Goal: Information Seeking & Learning: Learn about a topic

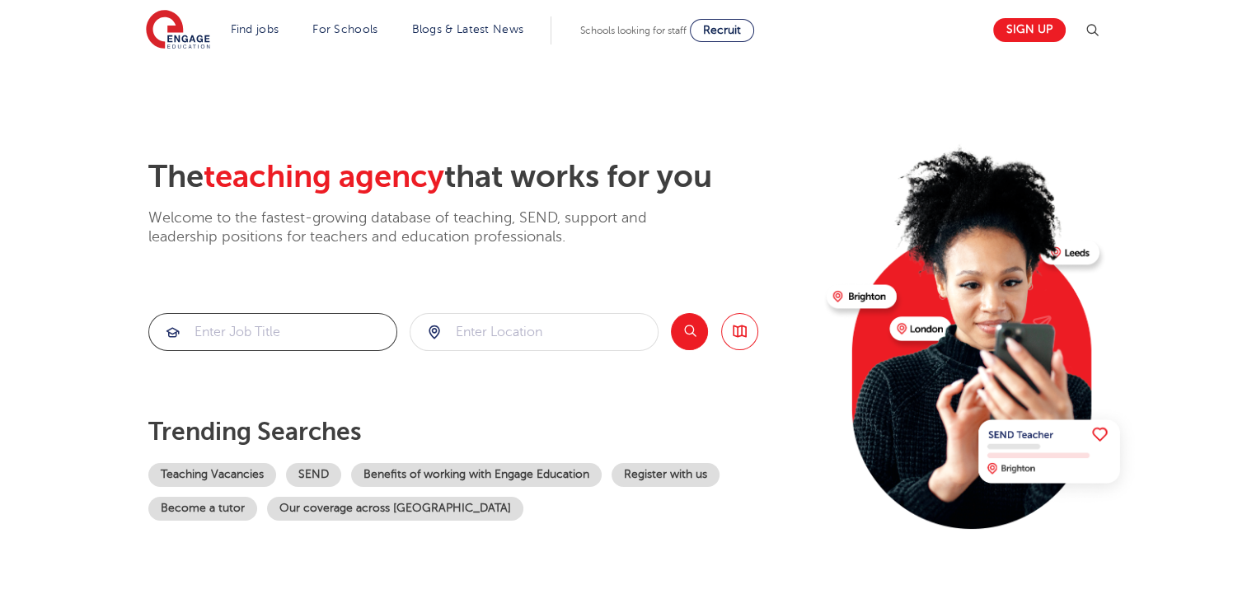
click at [216, 332] on input "search" at bounding box center [272, 332] width 247 height 36
type input "geography"
click at [688, 335] on button "Search" at bounding box center [689, 331] width 37 height 37
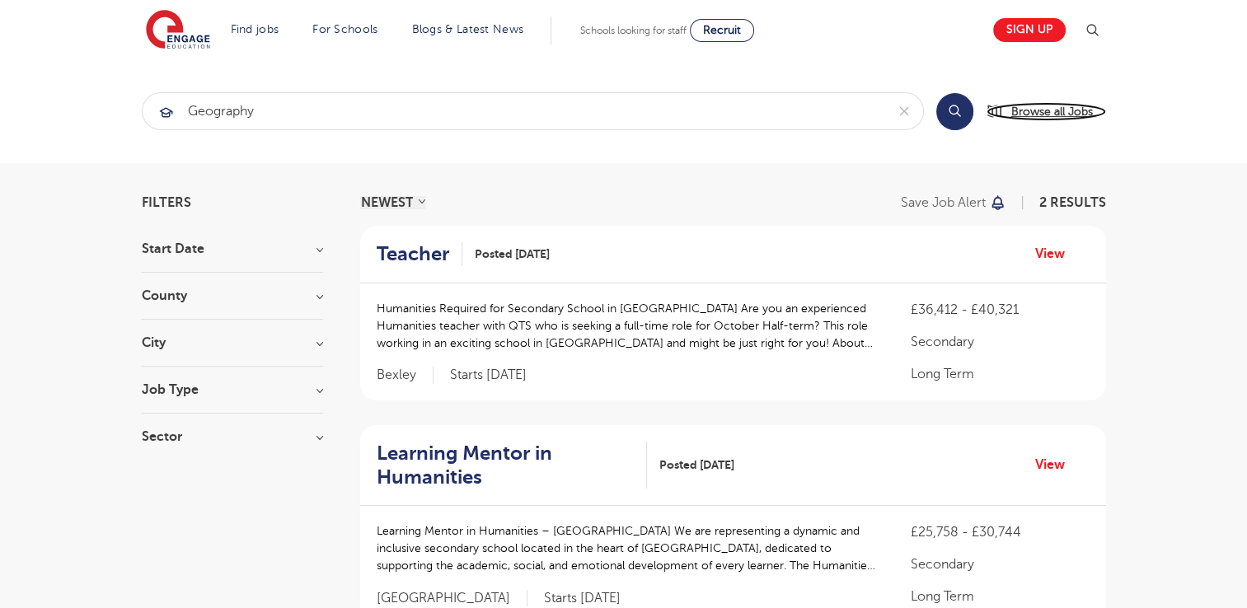
click at [1038, 110] on span "Browse all Jobs" at bounding box center [1052, 111] width 82 height 19
click at [322, 115] on input "geography" at bounding box center [514, 111] width 742 height 36
type input "g"
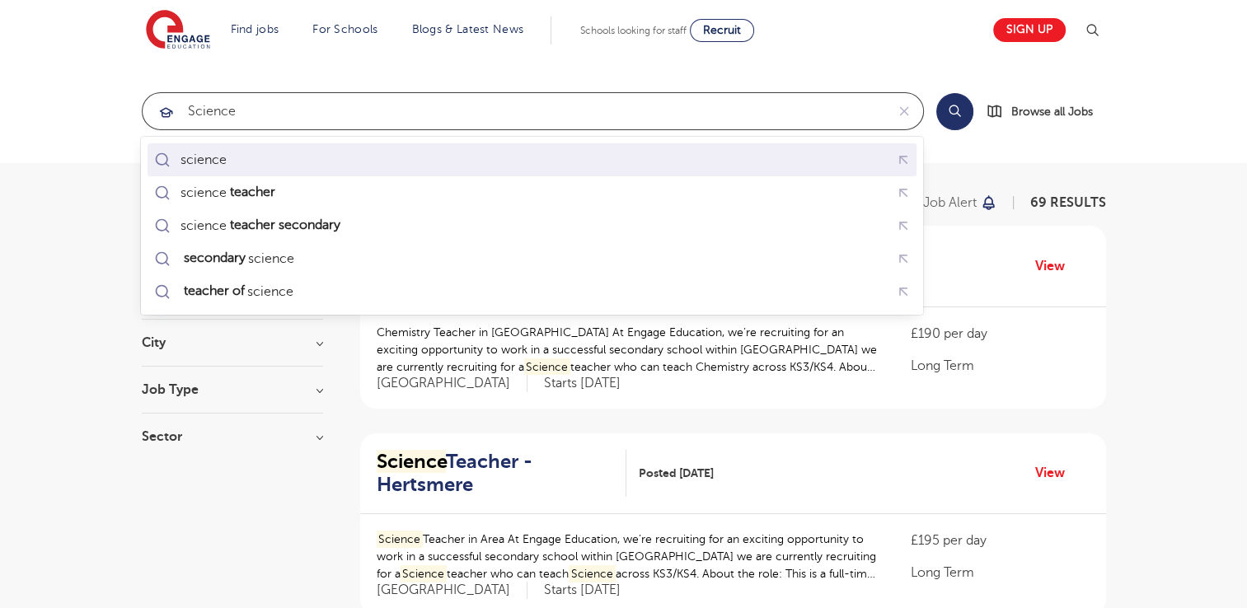
click at [233, 151] on div "science" at bounding box center [532, 160] width 762 height 26
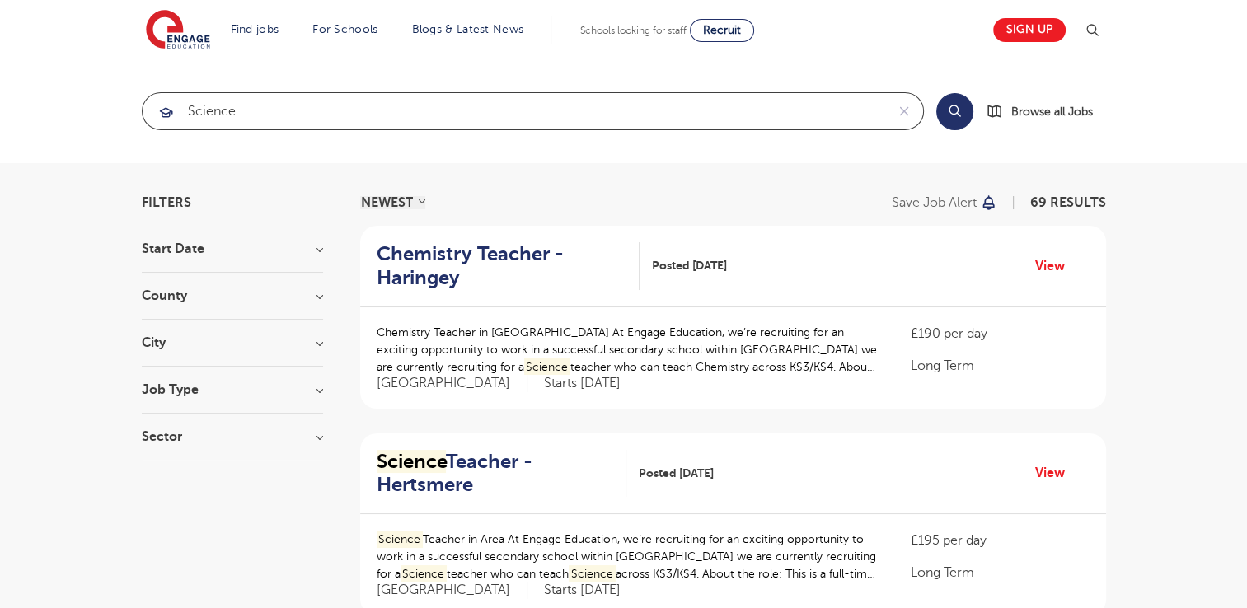
type input "science"
click at [946, 109] on button "Search" at bounding box center [954, 111] width 37 height 37
